Goal: Complete application form: Complete application form

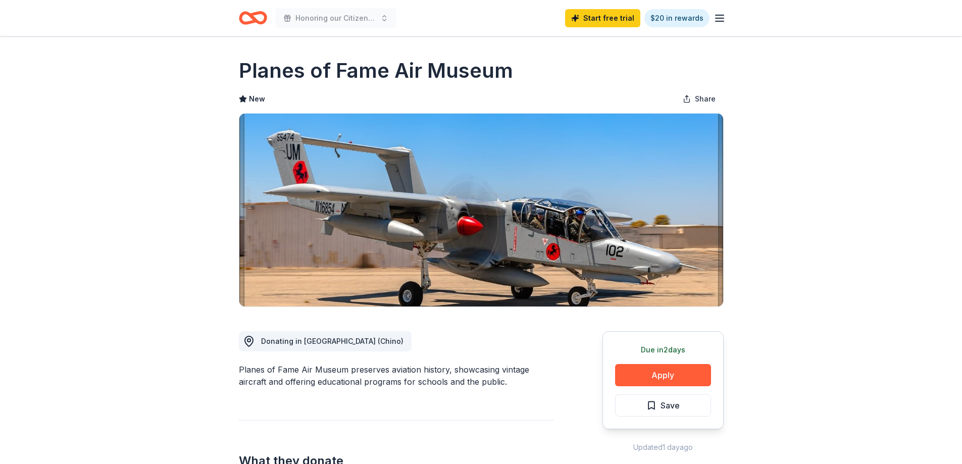
scroll to position [50, 0]
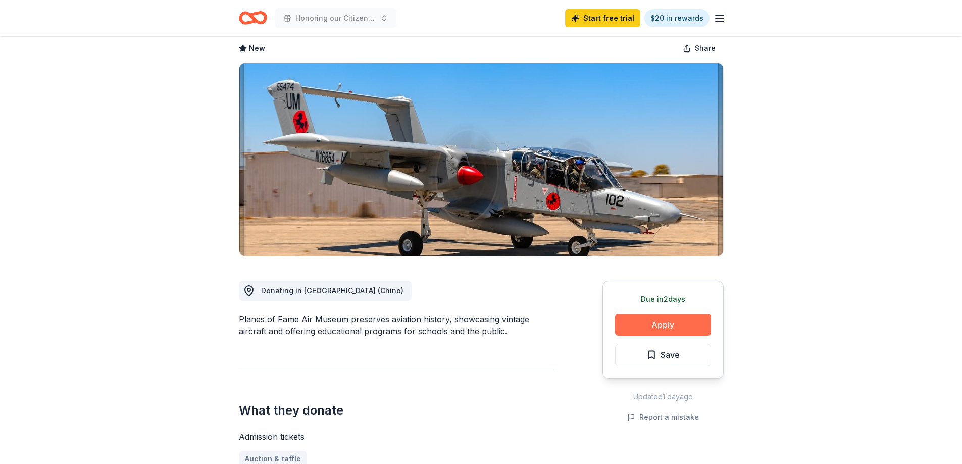
click at [670, 324] on button "Apply" at bounding box center [663, 325] width 96 height 22
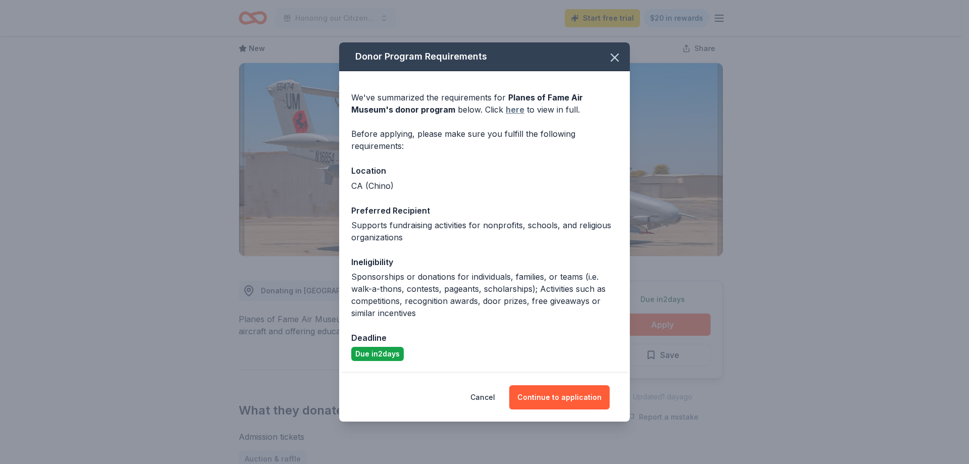
click at [514, 110] on link "here" at bounding box center [515, 110] width 19 height 12
click at [554, 399] on button "Continue to application" at bounding box center [559, 397] width 100 height 24
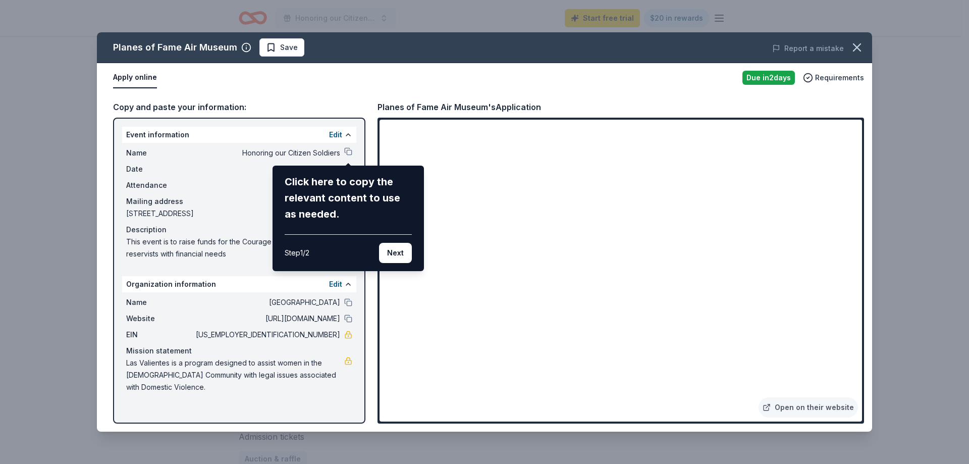
drag, startPoint x: 856, startPoint y: 196, endPoint x: 856, endPoint y: 210, distance: 13.6
click at [856, 210] on div "Planes of Fame Air Museum Save Report a mistake Apply online Due in 2 days Requ…" at bounding box center [484, 231] width 775 height 399
click at [859, 417] on div "Planes of Fame Air Museum Save Report a mistake Apply online Due in 2 days Requ…" at bounding box center [484, 231] width 775 height 399
click at [394, 255] on button "Next" at bounding box center [395, 253] width 33 height 20
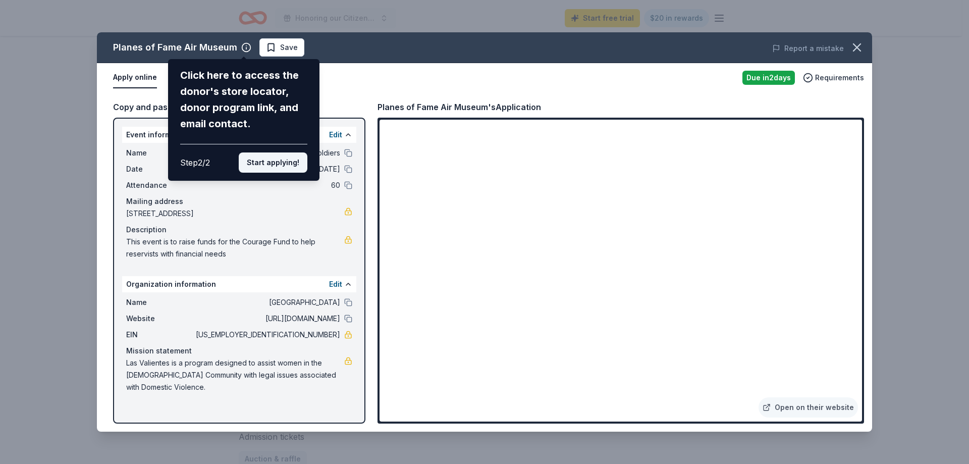
click at [277, 158] on button "Start applying!" at bounding box center [273, 162] width 69 height 20
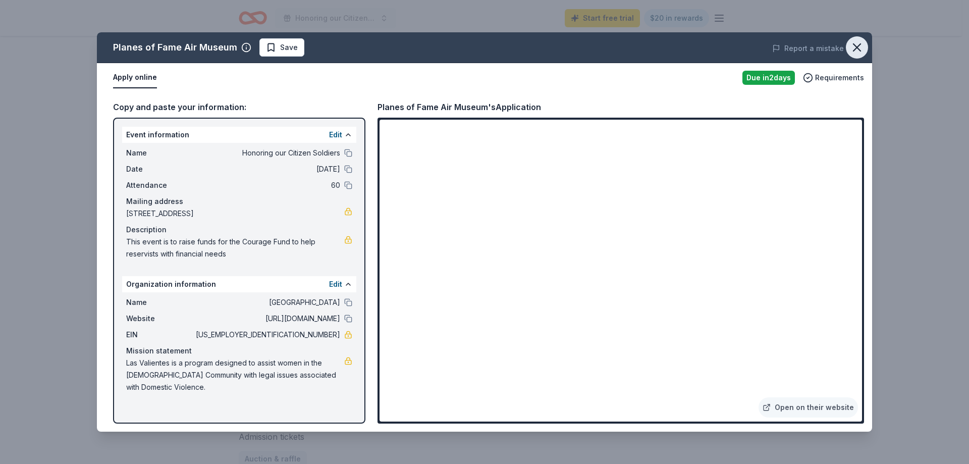
click at [855, 47] on icon "button" at bounding box center [857, 47] width 14 height 14
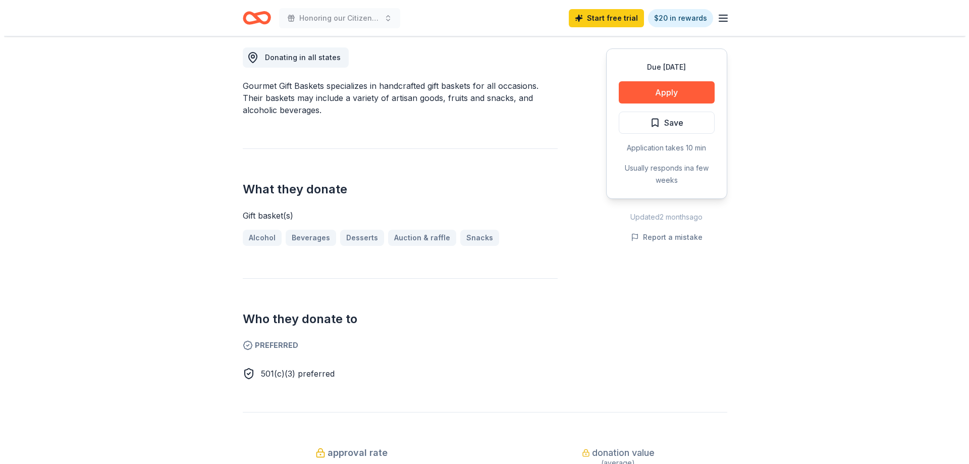
scroll to position [252, 0]
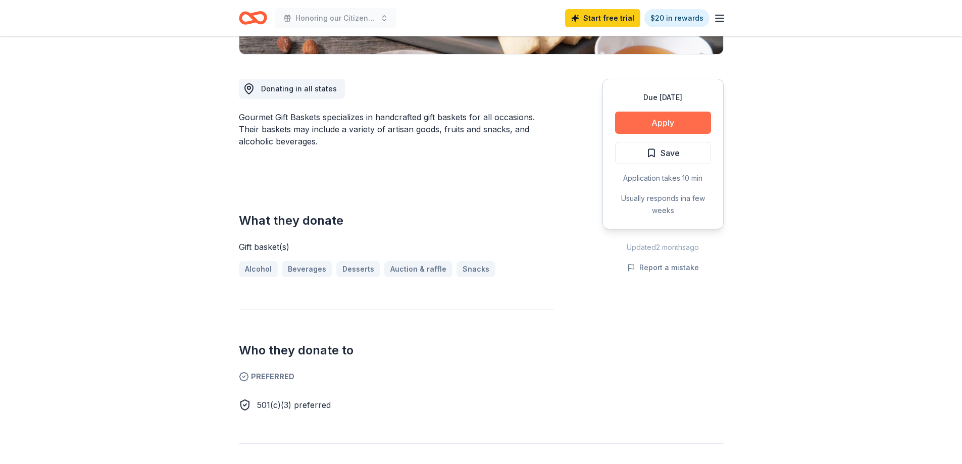
click at [657, 125] on button "Apply" at bounding box center [663, 123] width 96 height 22
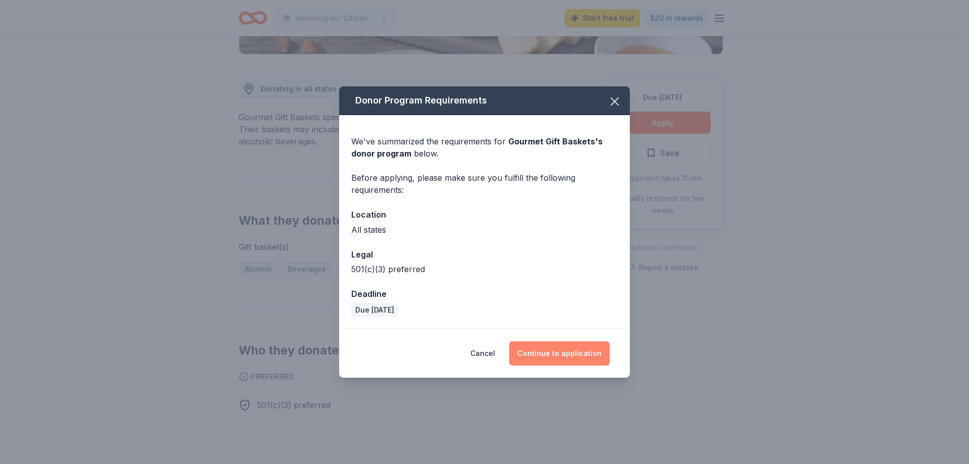
click at [554, 352] on button "Continue to application" at bounding box center [559, 353] width 100 height 24
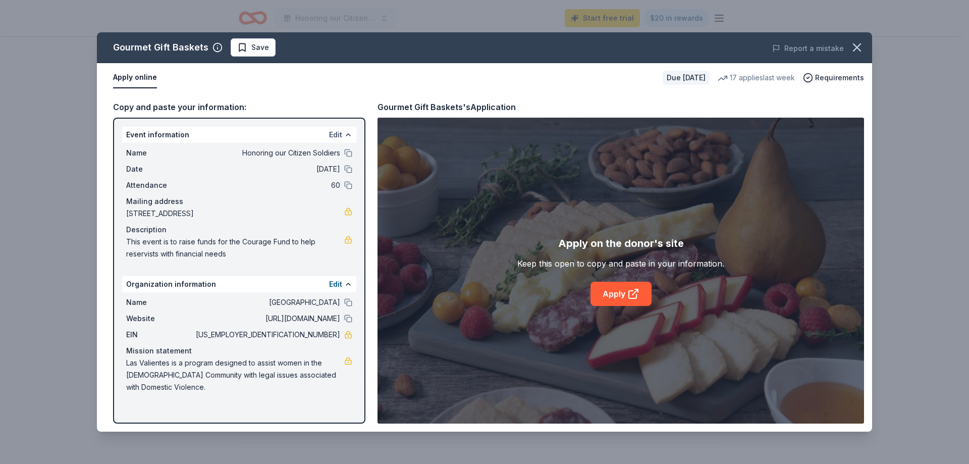
click at [337, 134] on button "Edit" at bounding box center [335, 135] width 13 height 12
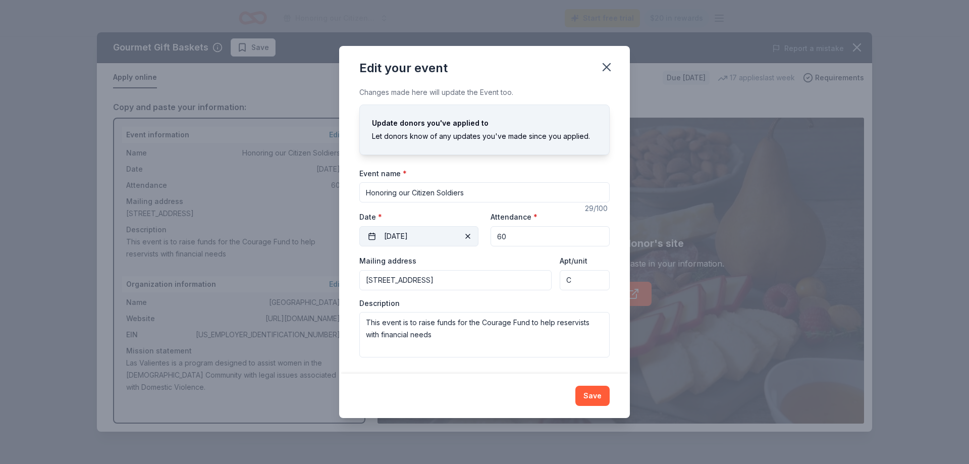
click at [371, 237] on button "[DATE]" at bounding box center [418, 236] width 119 height 20
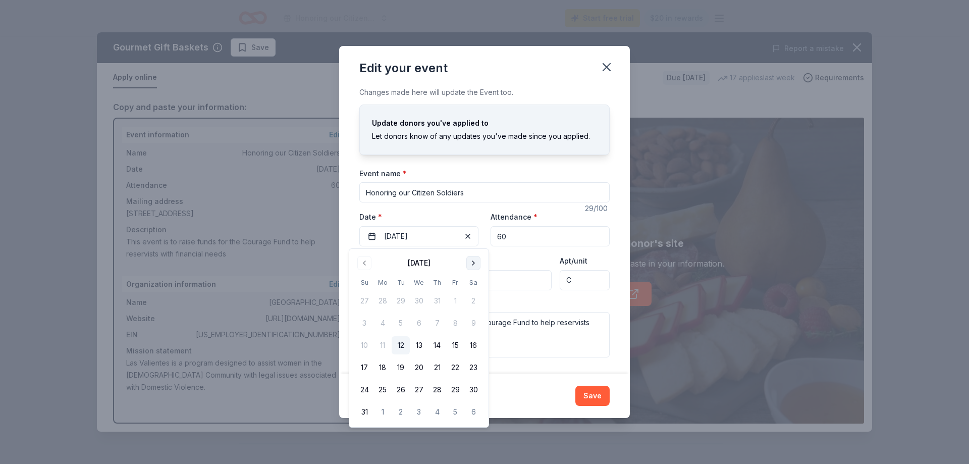
click at [474, 263] on button "Go to next month" at bounding box center [474, 263] width 14 height 14
click at [606, 67] on icon "button" at bounding box center [606, 67] width 7 height 7
